Goal: Consume media (video, audio)

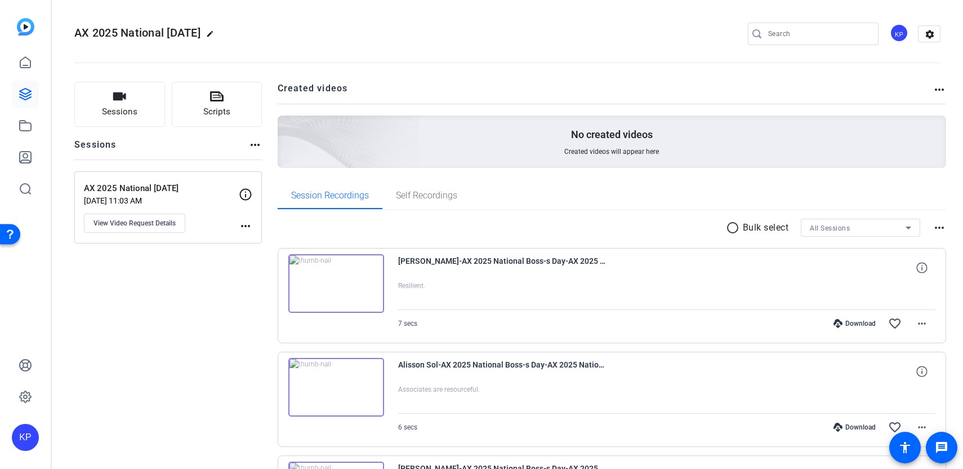
click at [328, 291] on img at bounding box center [336, 283] width 96 height 59
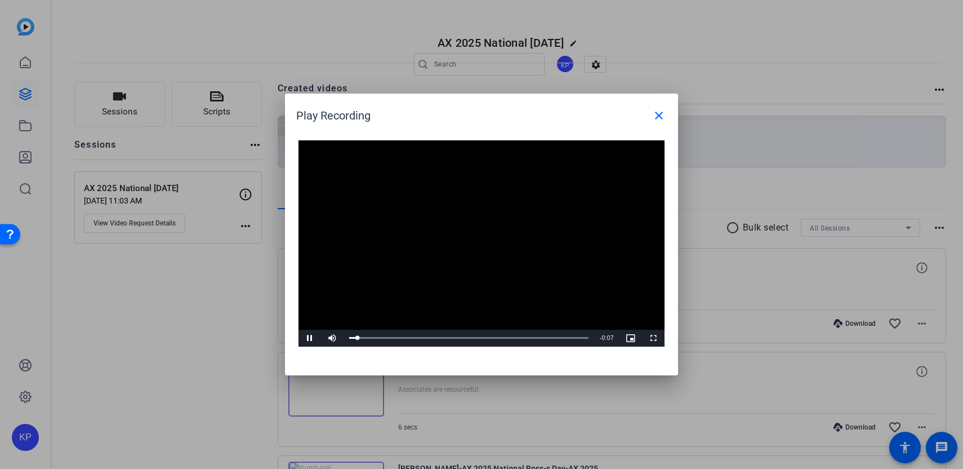
click at [479, 242] on video "Video Player" at bounding box center [482, 243] width 366 height 206
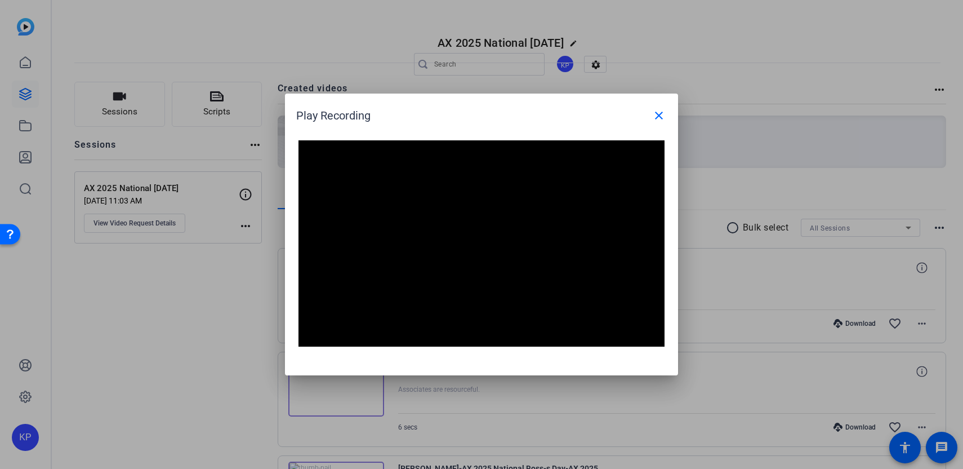
click at [206, 339] on div at bounding box center [481, 234] width 963 height 469
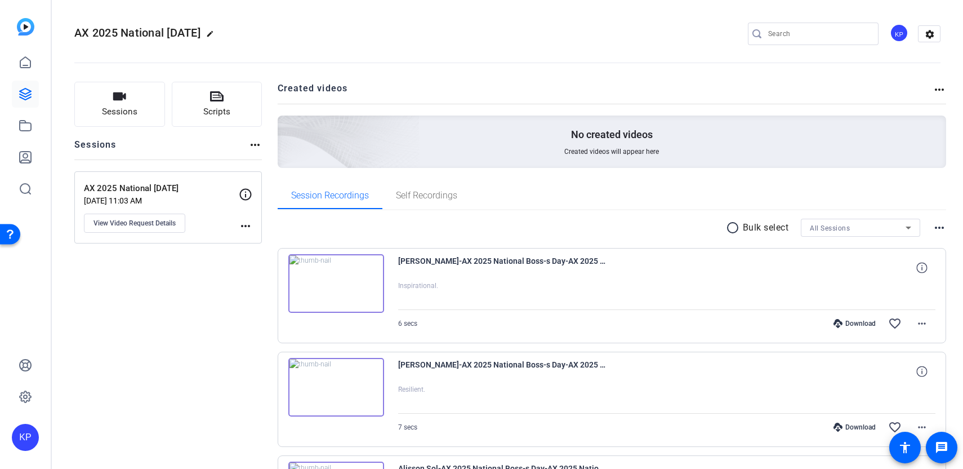
click at [341, 275] on img at bounding box center [336, 283] width 96 height 59
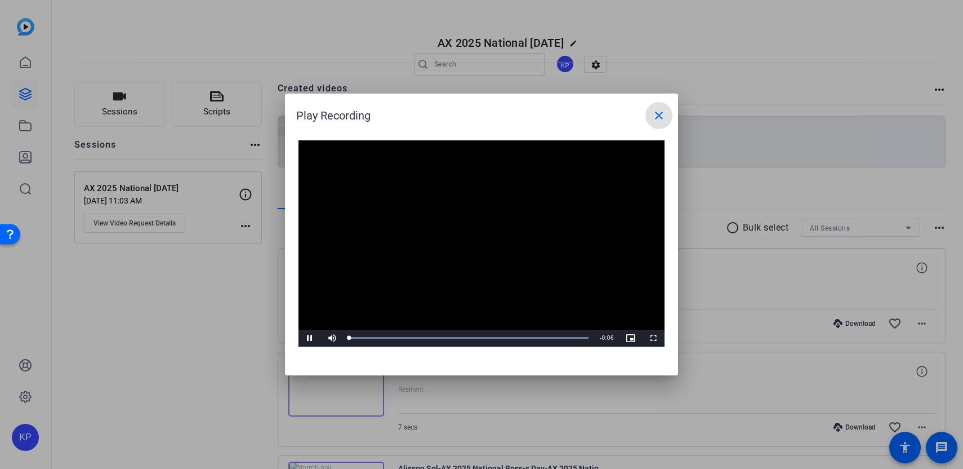
click at [482, 255] on video "Video Player" at bounding box center [482, 243] width 366 height 206
click at [230, 279] on div at bounding box center [481, 234] width 963 height 469
